Goal: Information Seeking & Learning: Learn about a topic

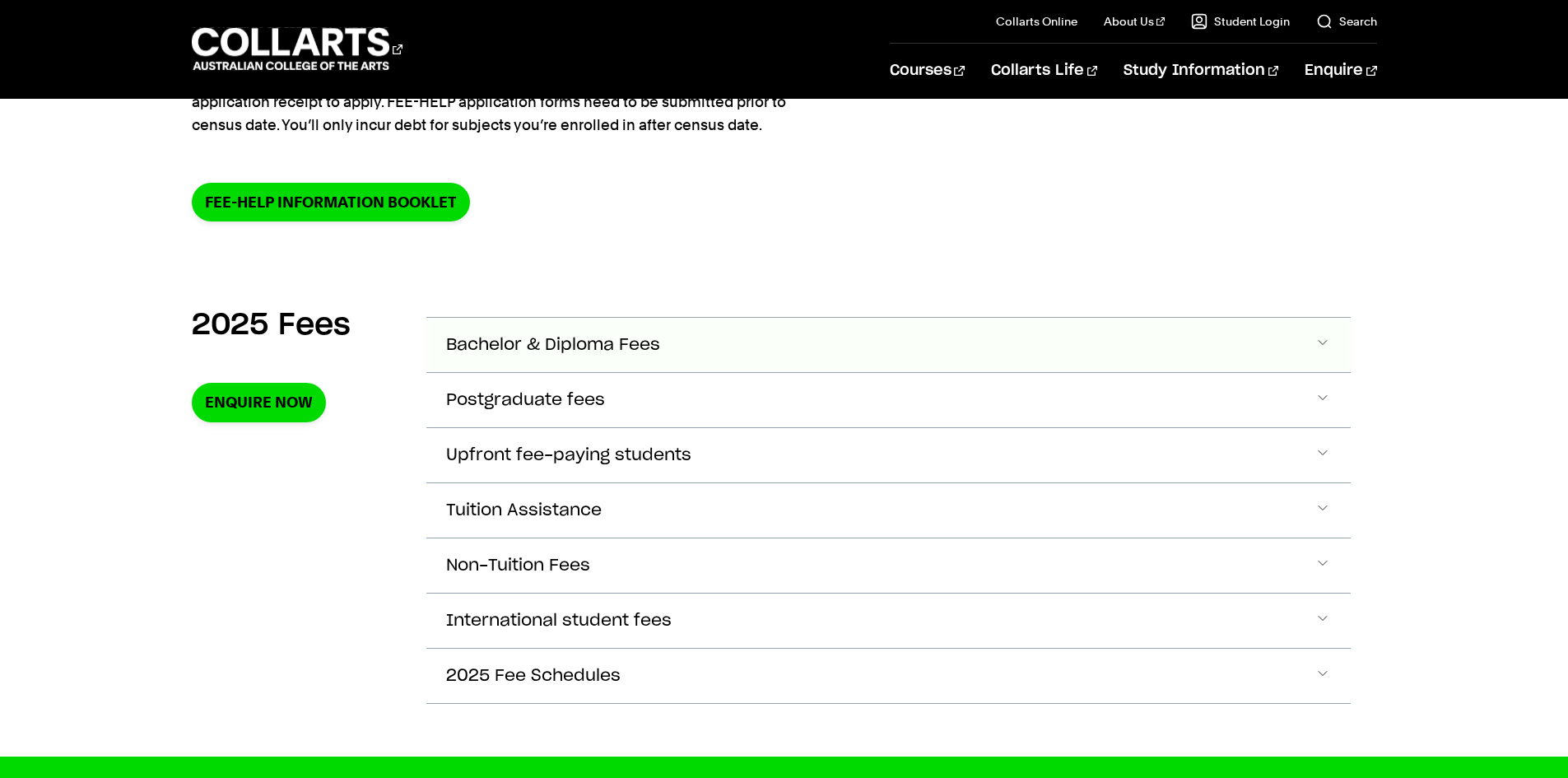
click at [719, 336] on button "Bachelor & Diploma Fees" at bounding box center [888, 345] width 924 height 54
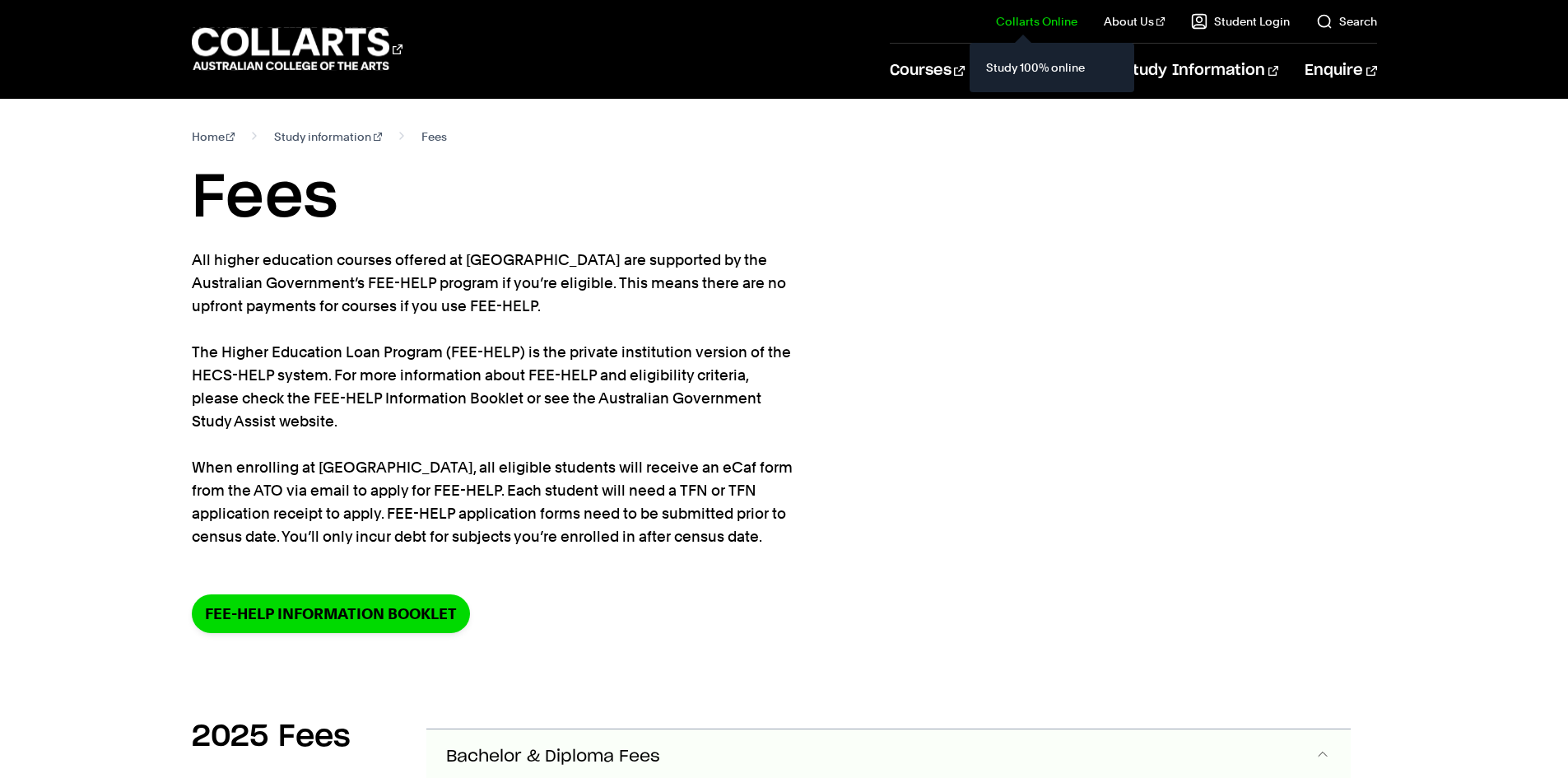
click at [987, 77] on div "Study 100% online" at bounding box center [1052, 68] width 165 height 50
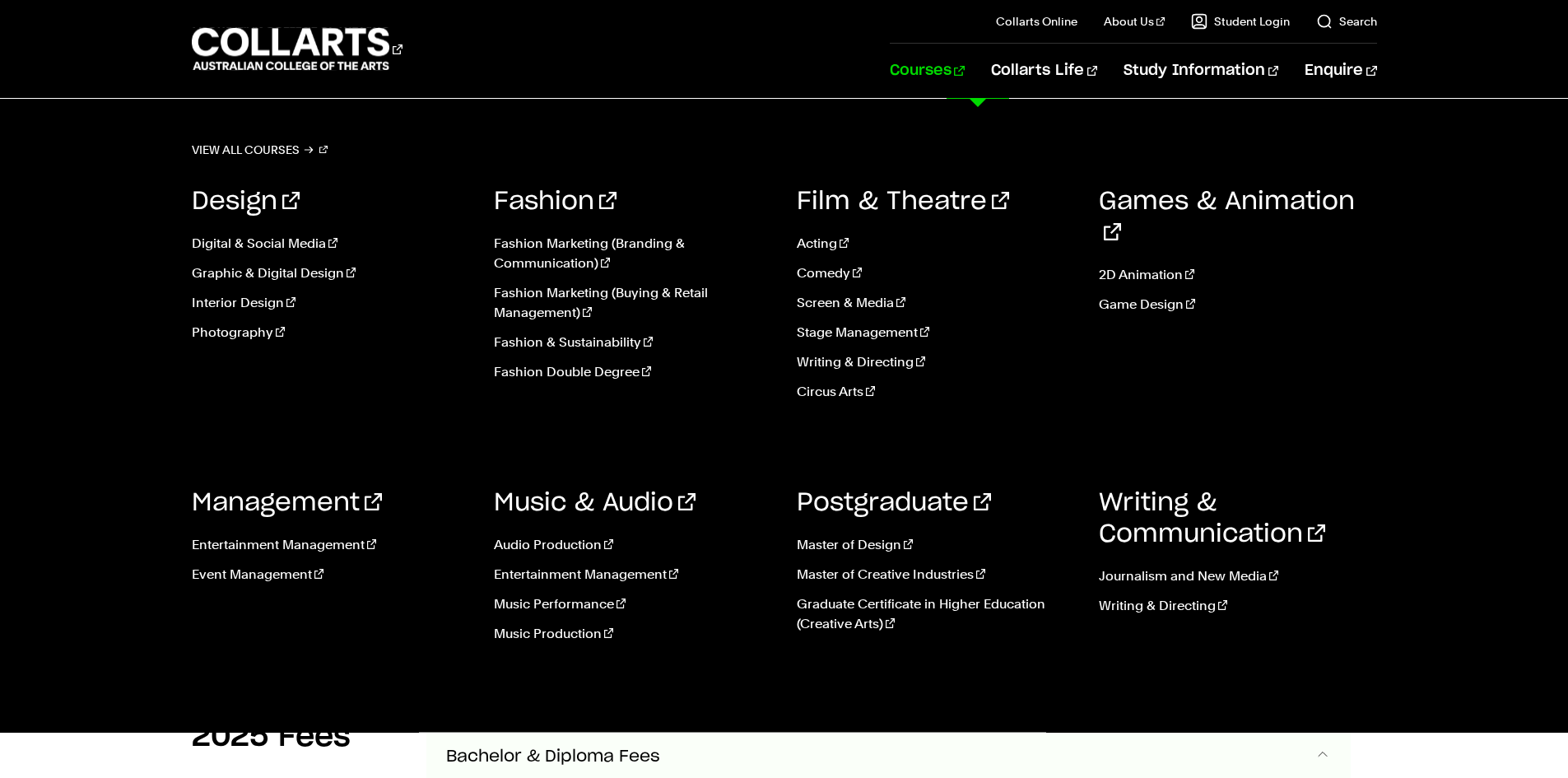
click at [950, 66] on link "Courses" at bounding box center [926, 71] width 75 height 54
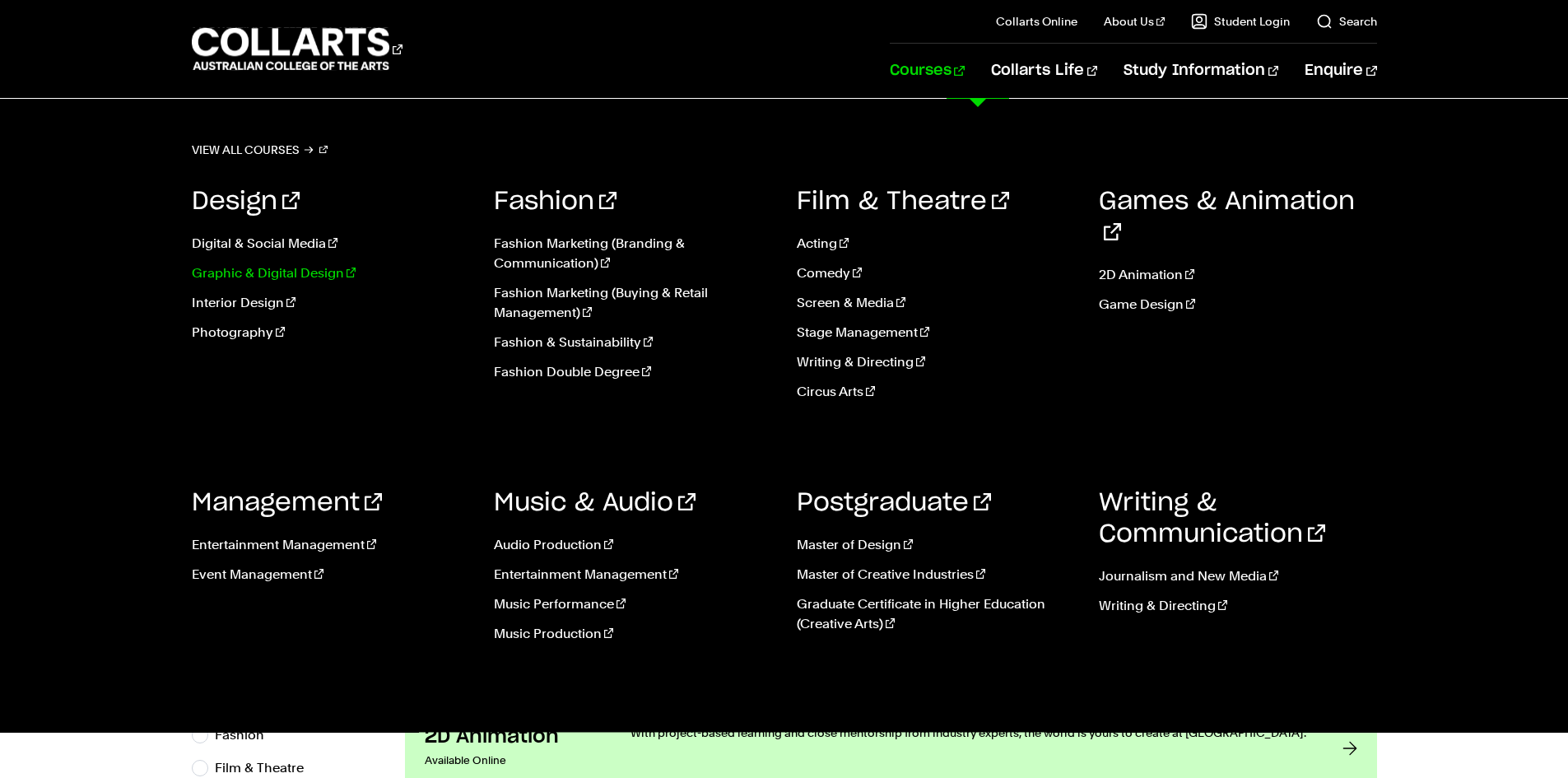
click at [267, 271] on link "Graphic & Digital Design" at bounding box center [330, 273] width 278 height 20
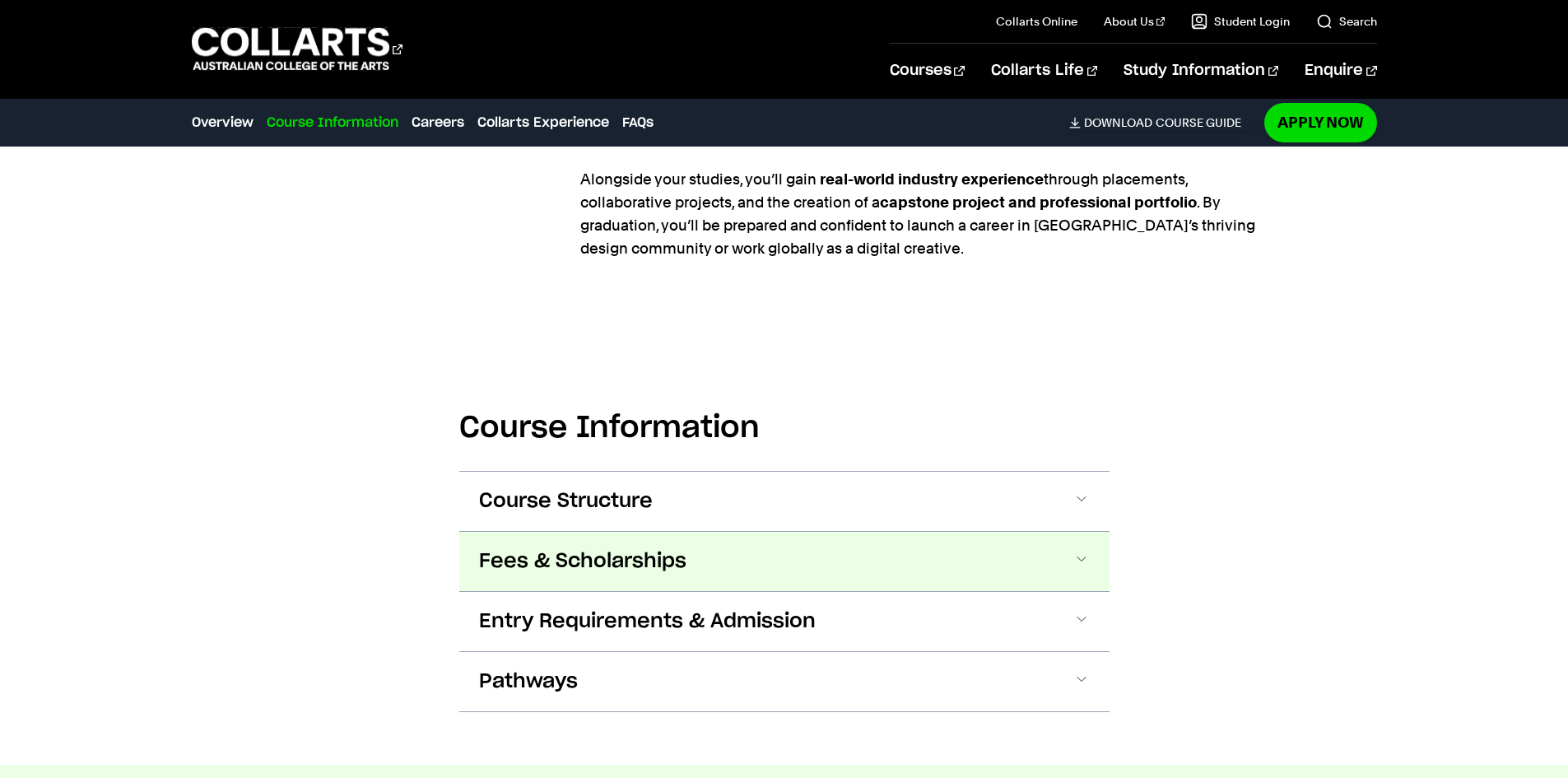
click at [730, 531] on button "Fees & Scholarships" at bounding box center [784, 561] width 650 height 59
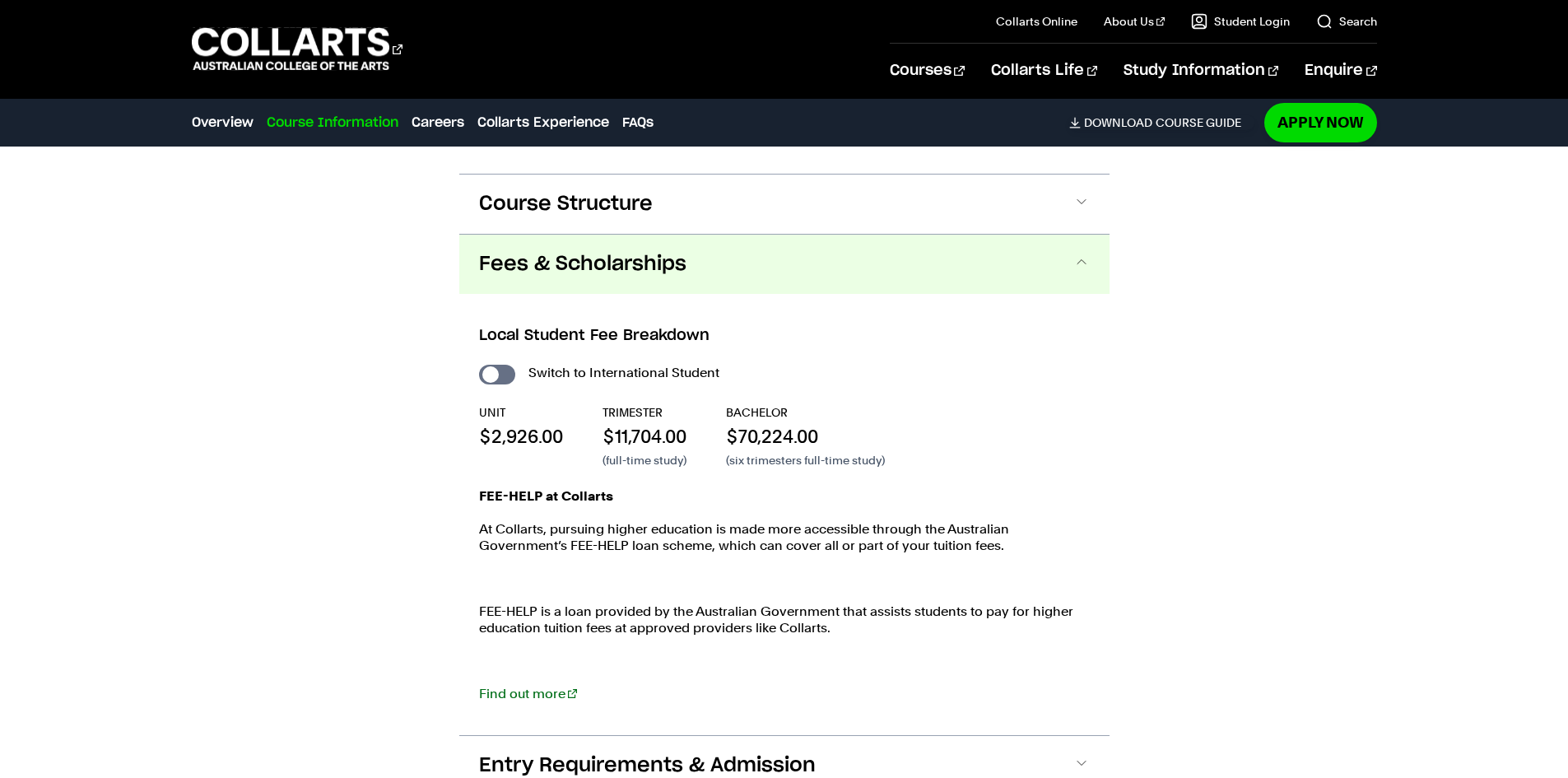
scroll to position [1997, 0]
